Goal: Check status: Check status

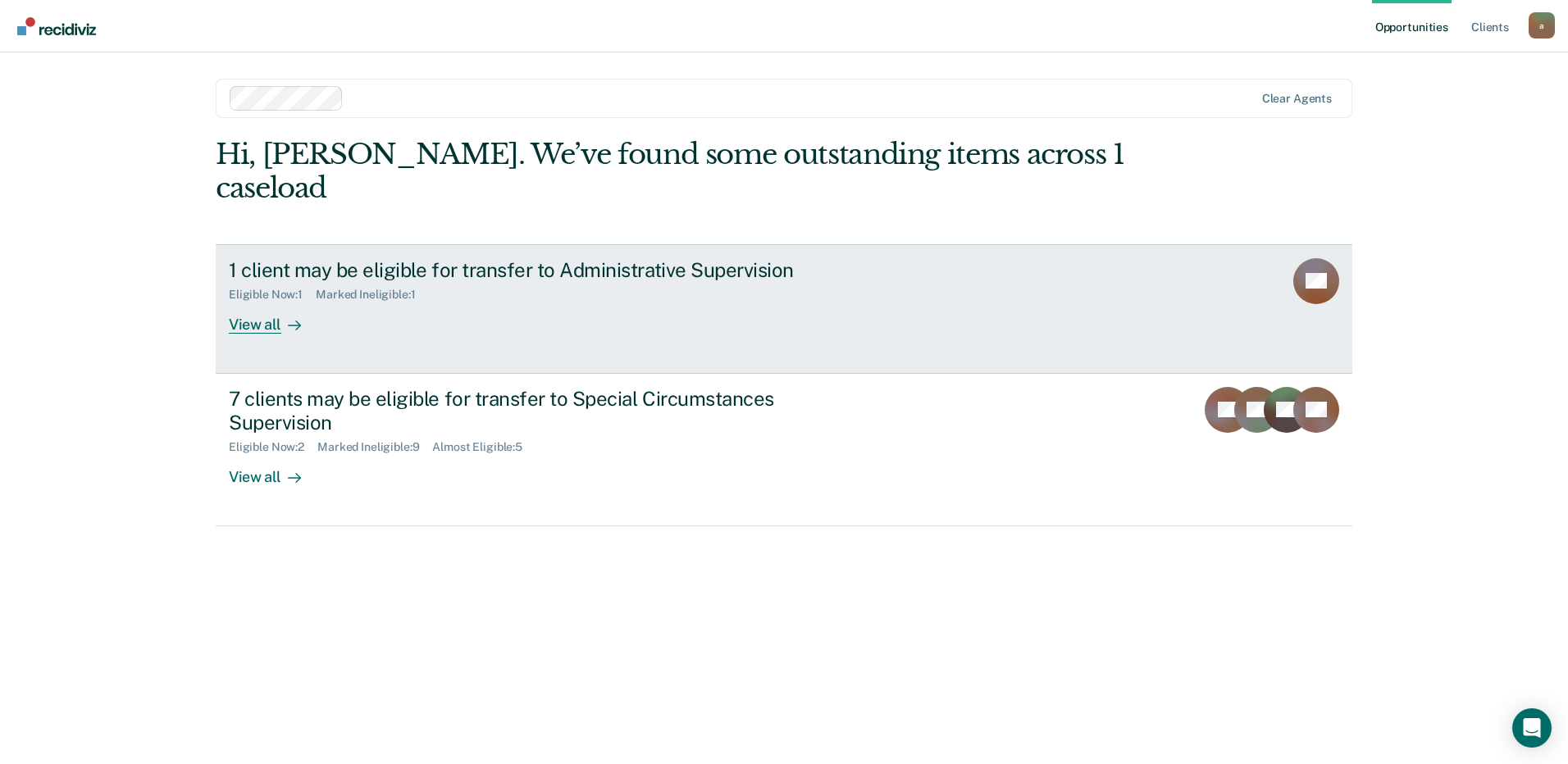
click at [264, 302] on div "View all" at bounding box center [275, 317] width 92 height 32
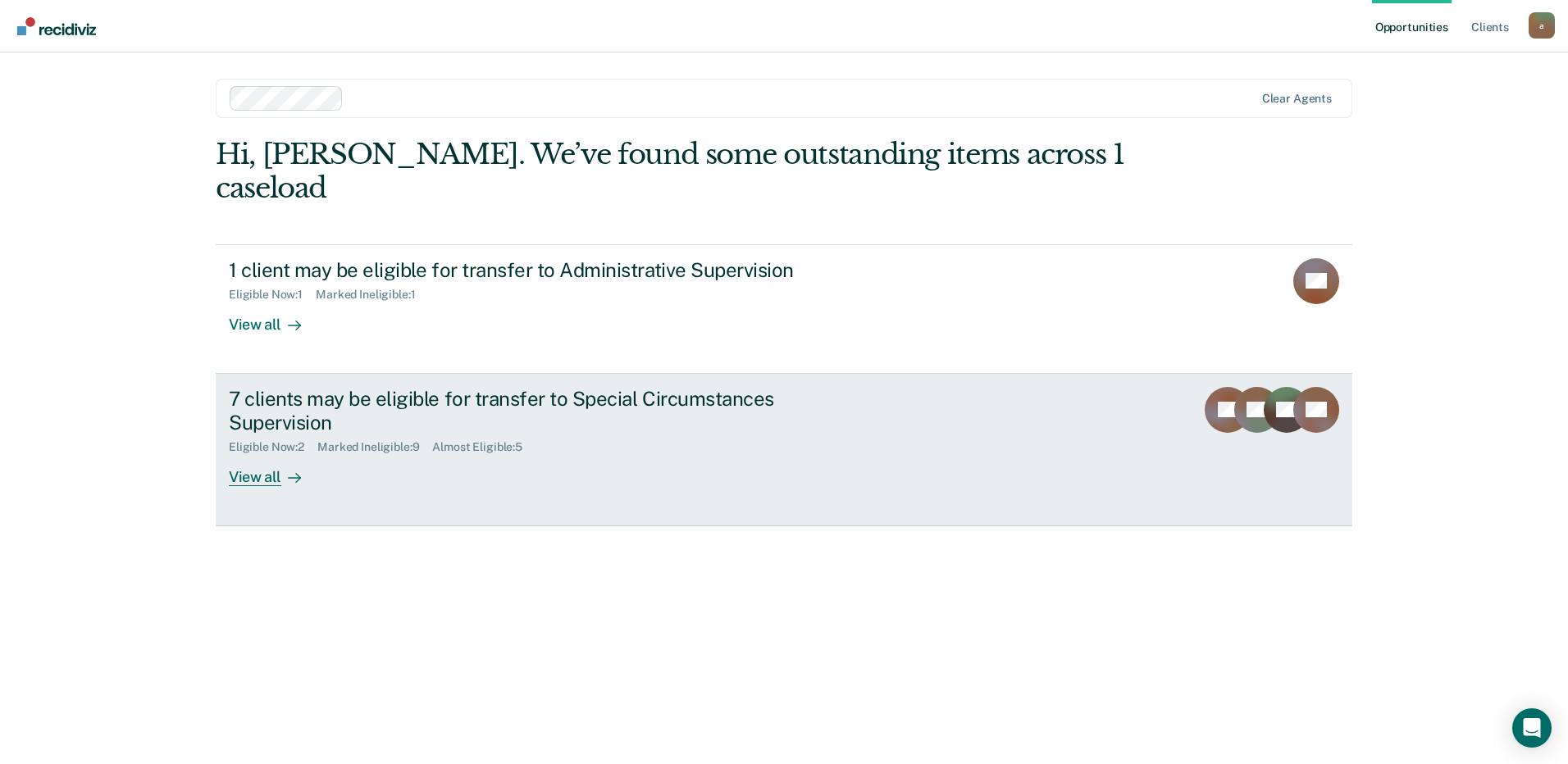
click at [423, 387] on div "7 clients may be eligible for transfer to Special Circumstances Supervision" at bounding box center [517, 410] width 575 height 47
